Goal: Navigation & Orientation: Find specific page/section

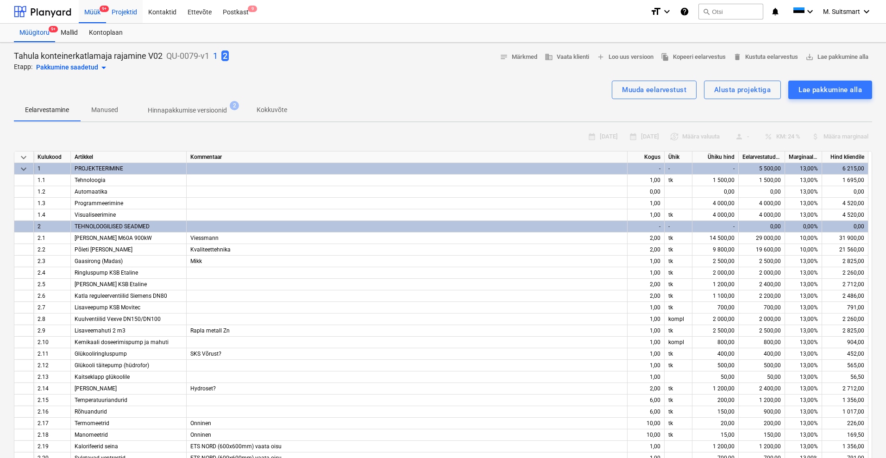
click at [125, 9] on div "Projektid" at bounding box center [124, 12] width 37 height 24
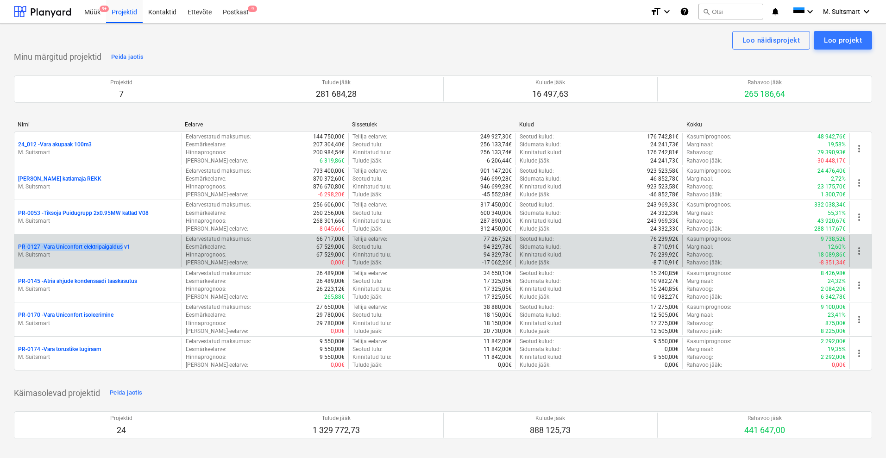
drag, startPoint x: 6, startPoint y: 240, endPoint x: 125, endPoint y: 250, distance: 119.4
copy p "PR-0127 - Vara Uniconfort elektripaigaldus"
click at [116, 244] on p "PR-0127 - Vara Uniconfort elektripaigaldus v1" at bounding box center [74, 247] width 112 height 8
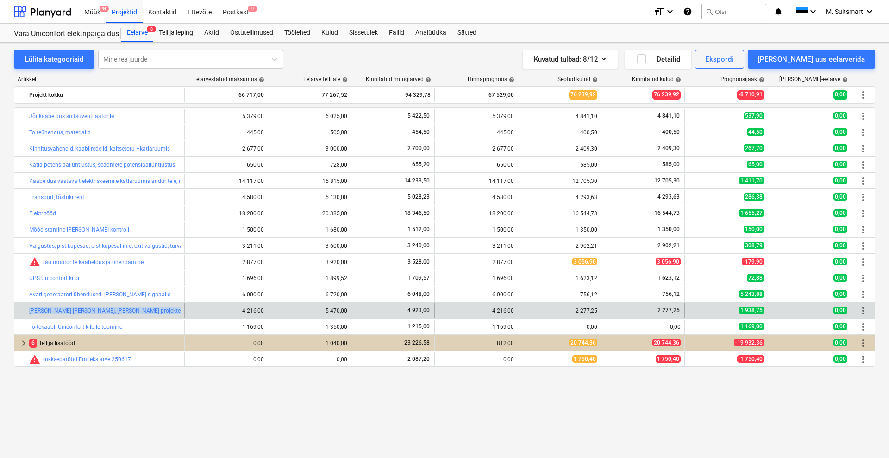
drag, startPoint x: 19, startPoint y: 308, endPoint x: 214, endPoint y: 312, distance: 195.0
click at [214, 312] on div "bar_chart [PERSON_NAME] [PERSON_NAME], [PERSON_NAME] projekteerimise, programme…" at bounding box center [444, 310] width 860 height 15
copy div "bar_chart [PERSON_NAME] [PERSON_NAME], [PERSON_NAME] projekteerimise, programme…"
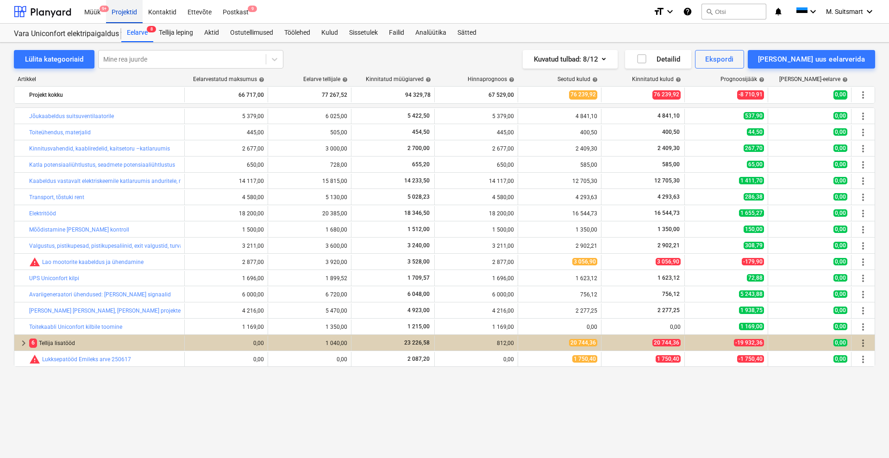
click at [125, 8] on div "Projektid" at bounding box center [124, 12] width 37 height 24
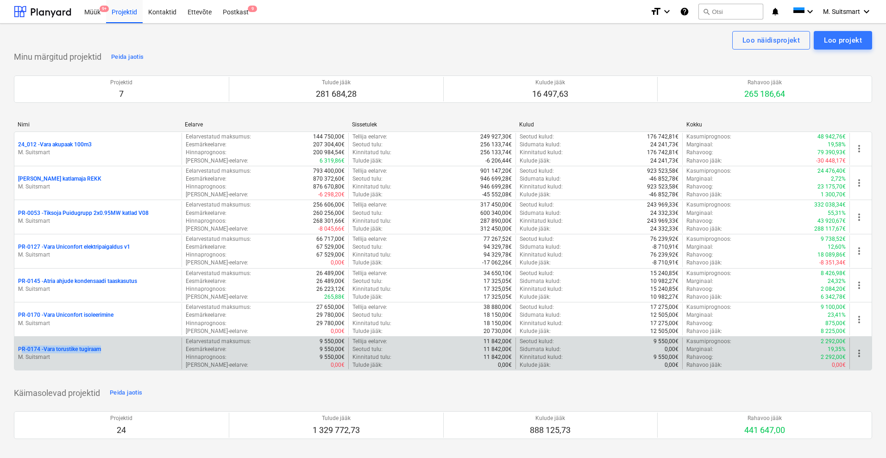
drag, startPoint x: 11, startPoint y: 350, endPoint x: 115, endPoint y: 339, distance: 104.7
copy p "PR-0174 - Vara torustike tugiraam"
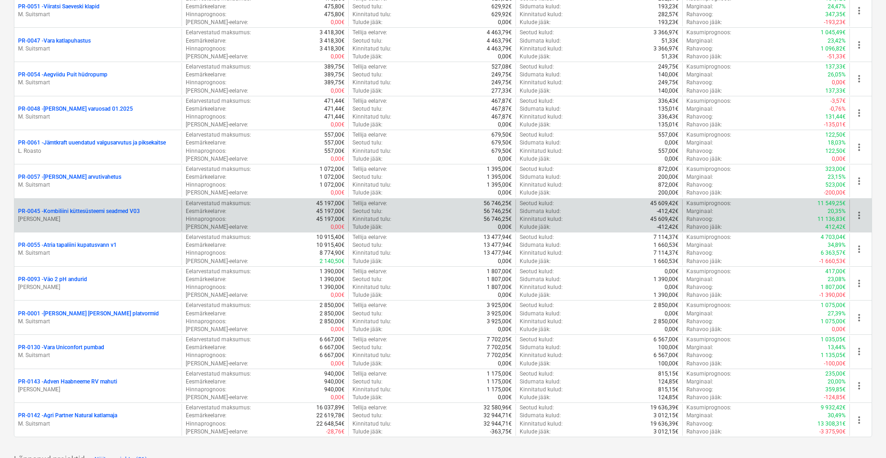
scroll to position [1868, 0]
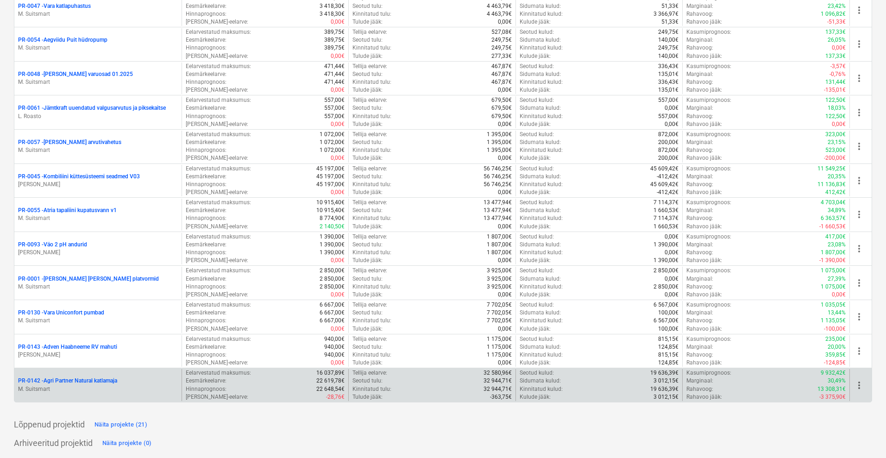
click at [86, 379] on p "PR-0142 - Agri Partner Natural katlamaja" at bounding box center [67, 381] width 99 height 8
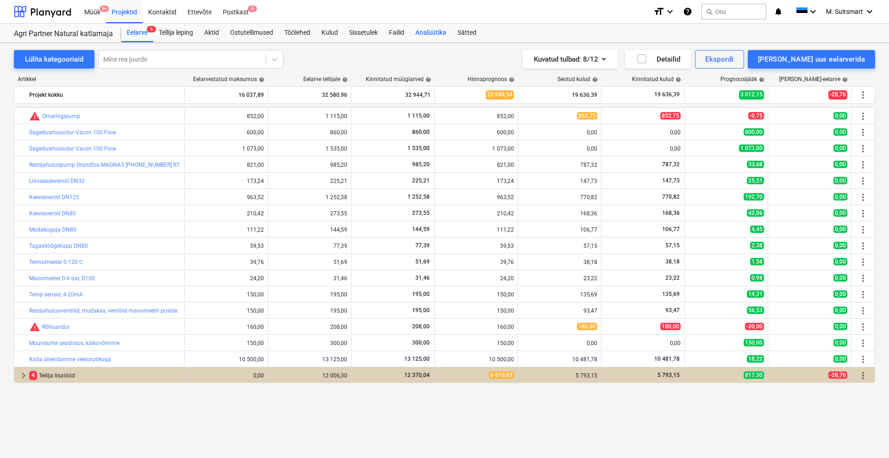
click at [422, 27] on div "Analüütika" at bounding box center [431, 33] width 42 height 19
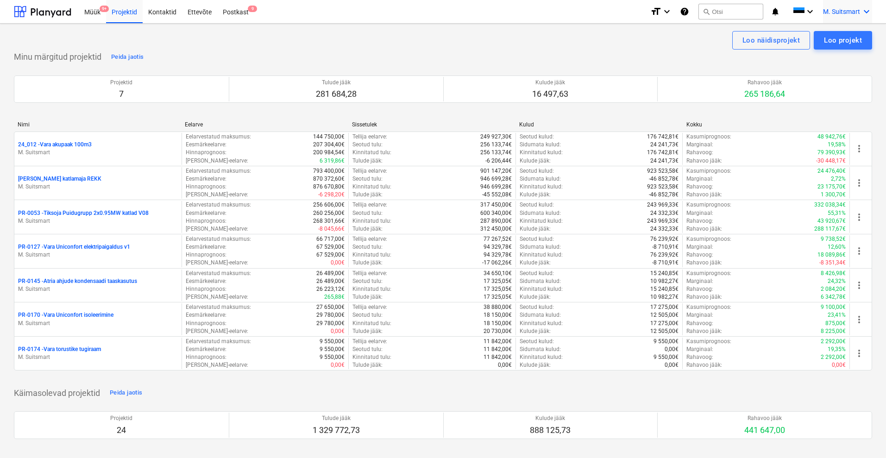
click at [854, 11] on span "M. Suitsmart" at bounding box center [841, 11] width 37 height 7
click at [821, 60] on div "MS Noveleng Services OÜ" at bounding box center [827, 59] width 79 height 13
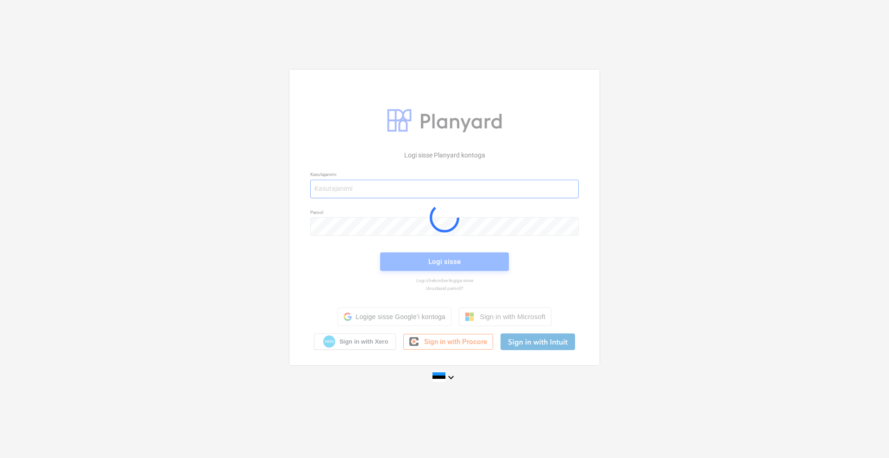
type input "mikk+services@noveleng.eu"
